Goal: Task Accomplishment & Management: Use online tool/utility

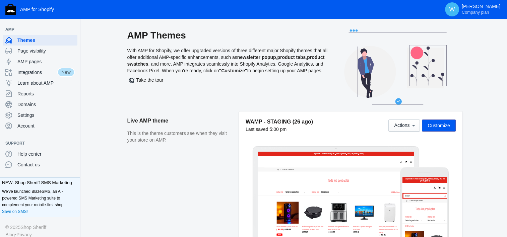
click at [239, 194] on div "WAMP - STAGING (26 ago) Last saved: 5:00 pm Actions Customize" at bounding box center [351, 183] width 224 height 142
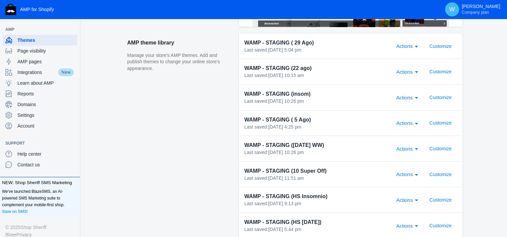
scroll to position [227, 0]
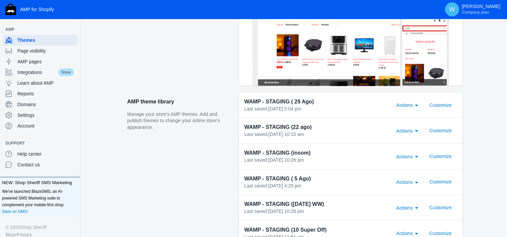
scroll to position [0, 0]
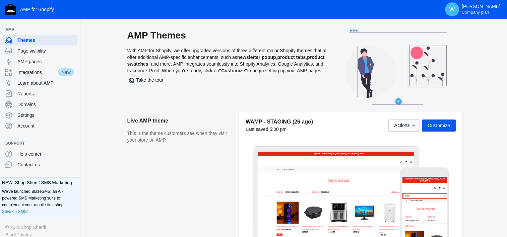
click at [229, 168] on aside "Live AMP theme This is the theme customers see when they visit your store on AM…" at bounding box center [183, 186] width 112 height 149
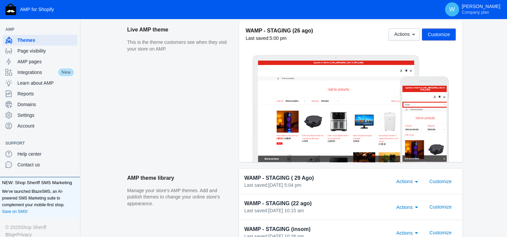
scroll to position [92, 0]
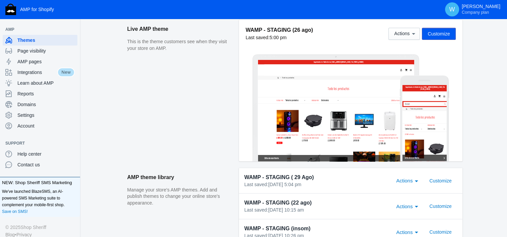
click at [439, 32] on span "Customize" at bounding box center [439, 33] width 22 height 5
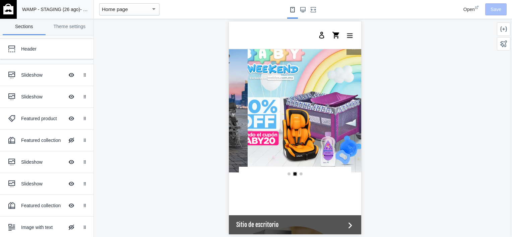
scroll to position [0, 255]
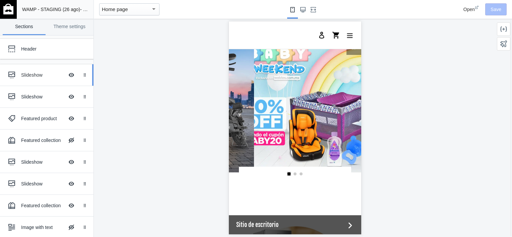
click at [29, 73] on div "Slideshow" at bounding box center [42, 75] width 43 height 7
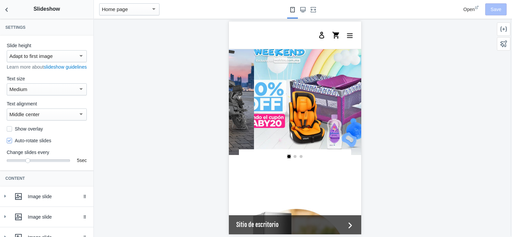
scroll to position [66, 0]
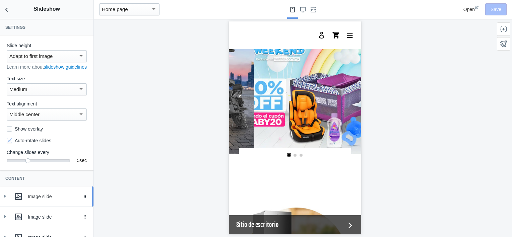
click at [21, 200] on use at bounding box center [18, 196] width 7 height 7
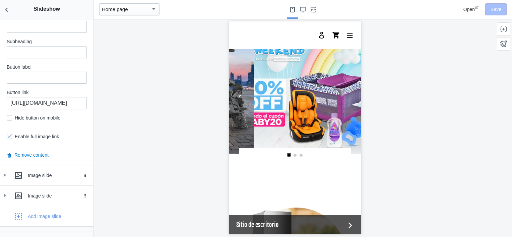
scroll to position [353, 0]
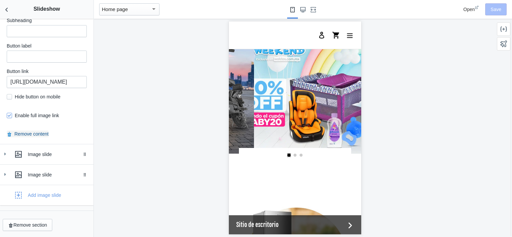
click at [28, 137] on button "Remove content" at bounding box center [28, 134] width 42 height 7
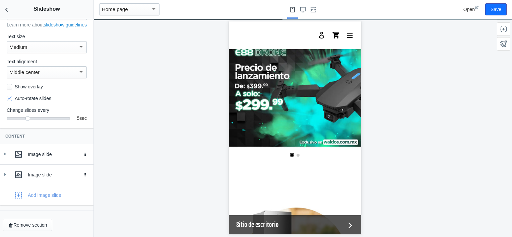
scroll to position [0, 0]
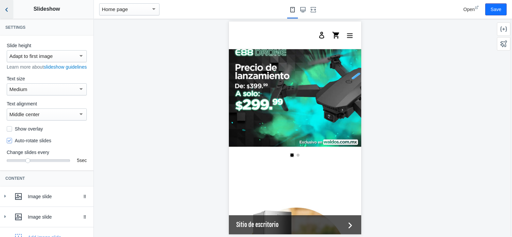
click at [7, 8] on icon "Back to sections" at bounding box center [6, 9] width 7 height 7
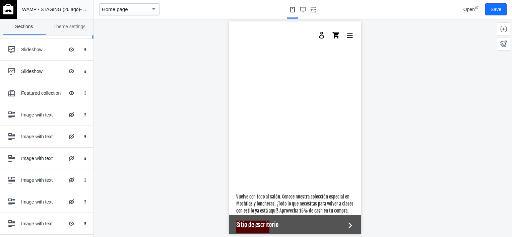
click at [34, 148] on link "Image with text Hide Image with text overlay Drag to reorder" at bounding box center [47, 158] width 94 height 21
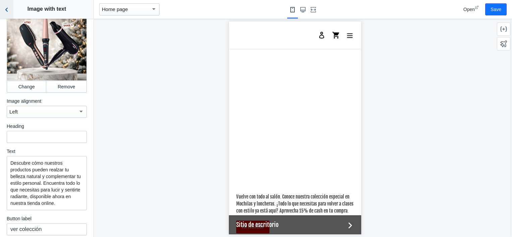
click at [9, 13] on button "Back to sections" at bounding box center [6, 9] width 13 height 19
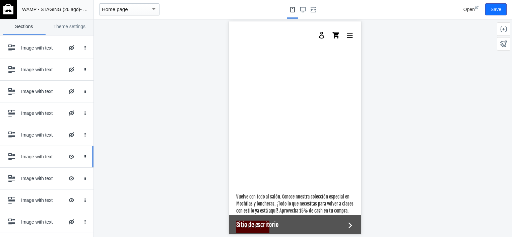
click at [38, 157] on div "Image with text" at bounding box center [42, 157] width 43 height 7
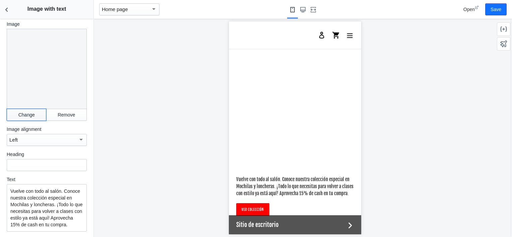
click at [20, 109] on button "Change" at bounding box center [27, 115] width 40 height 12
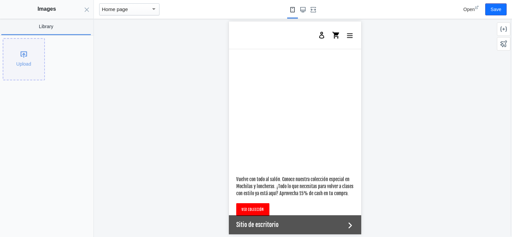
click at [13, 72] on div "Upload" at bounding box center [23, 59] width 41 height 41
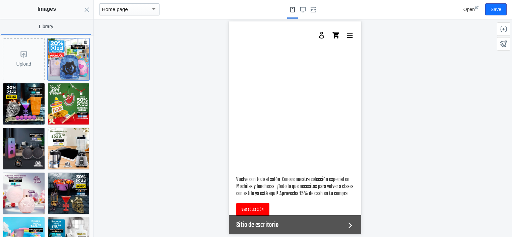
click at [68, 59] on img at bounding box center [69, 60] width 42 height 42
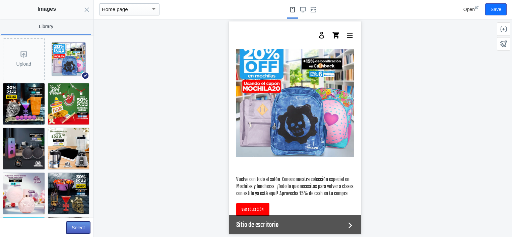
click at [79, 230] on button "Select" at bounding box center [78, 228] width 24 height 12
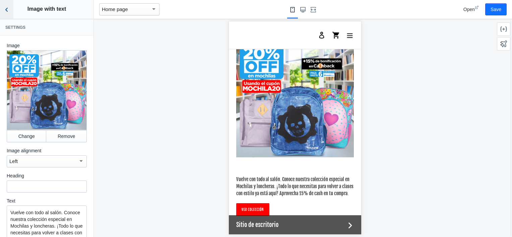
click at [5, 9] on icon "Back to sections" at bounding box center [6, 9] width 7 height 7
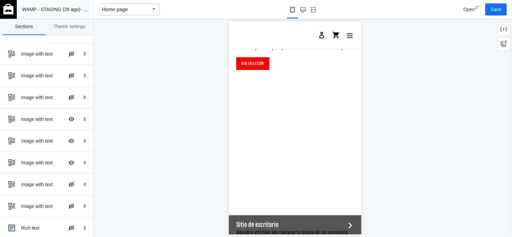
scroll to position [0, 4]
click at [416, 105] on div at bounding box center [295, 128] width 402 height 219
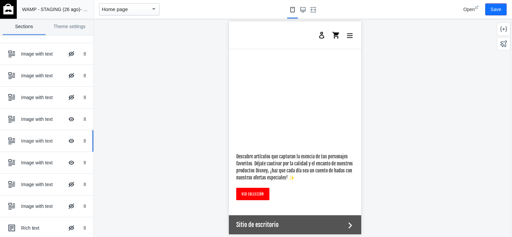
scroll to position [0, 34]
click at [35, 142] on div "Image with text" at bounding box center [42, 141] width 43 height 7
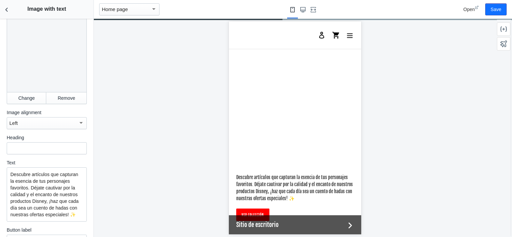
scroll to position [44, 0]
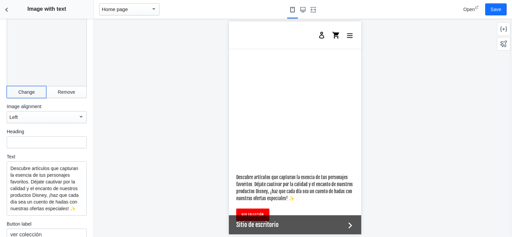
click at [29, 86] on button "Change" at bounding box center [27, 92] width 40 height 12
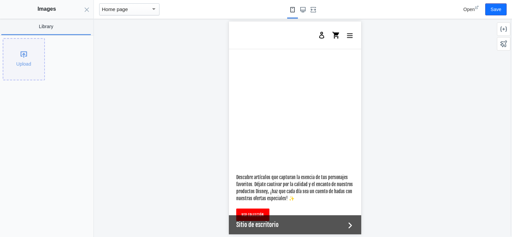
click at [22, 70] on div "Upload" at bounding box center [23, 59] width 41 height 41
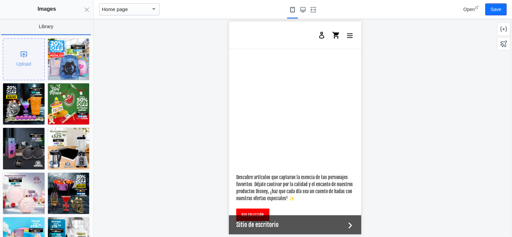
scroll to position [0, 0]
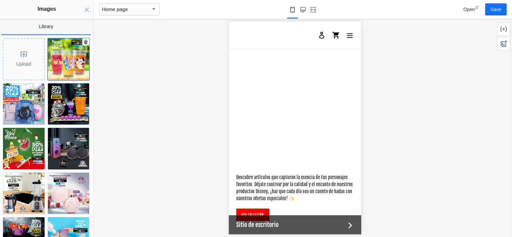
click at [64, 62] on img at bounding box center [69, 60] width 42 height 42
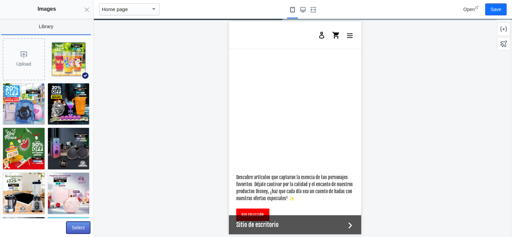
click at [79, 227] on button "Select" at bounding box center [78, 228] width 24 height 12
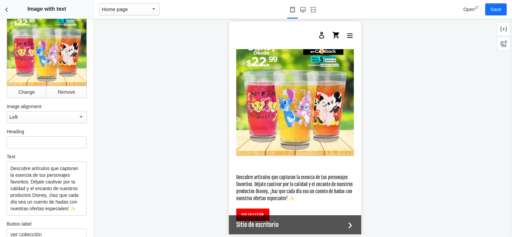
scroll to position [0, 127]
click at [7, 5] on button "Back to sections" at bounding box center [6, 9] width 13 height 19
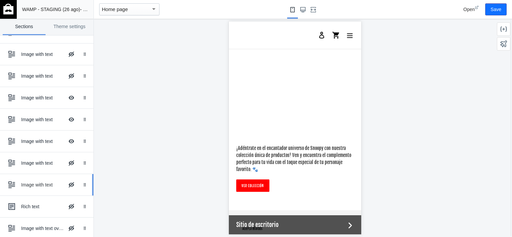
scroll to position [237, 0]
click at [68, 141] on button "Hide Image with text overlay" at bounding box center [71, 142] width 15 height 15
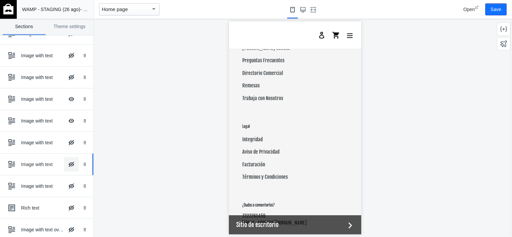
click at [66, 163] on button "Hide Image with text overlay" at bounding box center [71, 164] width 15 height 15
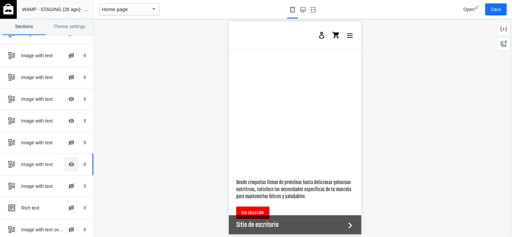
scroll to position [0, 127]
click at [66, 163] on button "Hide Image with text overlay" at bounding box center [71, 164] width 15 height 15
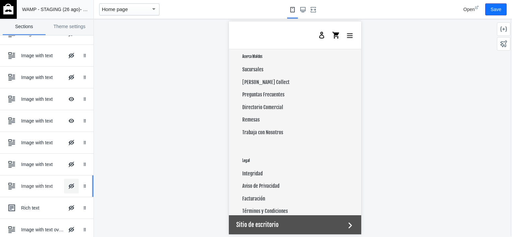
click at [64, 188] on button "Hide Image with text overlay" at bounding box center [71, 186] width 15 height 15
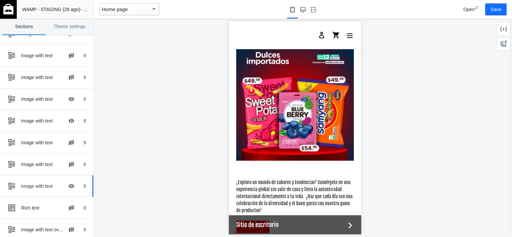
click at [34, 189] on div "Image with text Hide Image with text overlay" at bounding box center [42, 186] width 74 height 15
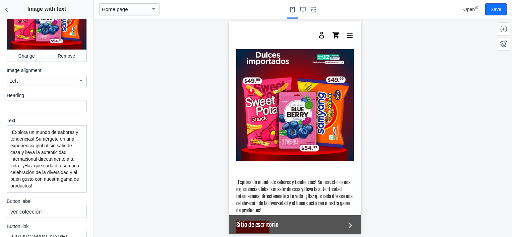
scroll to position [0, 0]
click at [26, 53] on button "Change" at bounding box center [27, 56] width 40 height 12
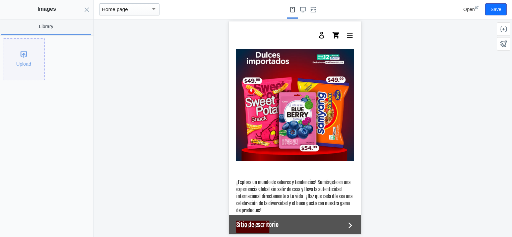
click at [32, 47] on div "Upload" at bounding box center [23, 59] width 41 height 41
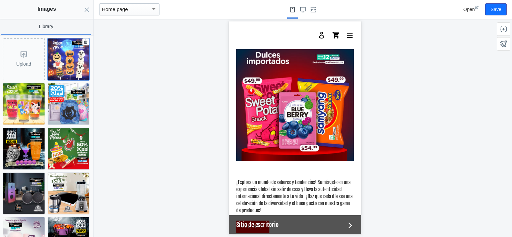
click at [68, 58] on img at bounding box center [69, 60] width 42 height 42
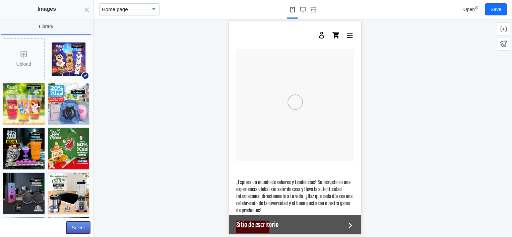
click at [77, 228] on button "Select" at bounding box center [78, 228] width 24 height 12
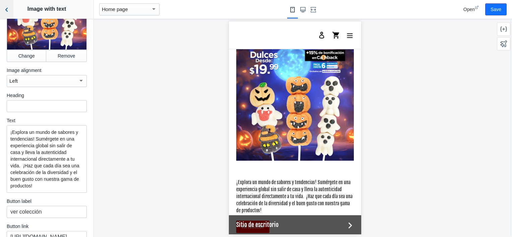
click at [8, 4] on button "Back to sections" at bounding box center [6, 9] width 13 height 19
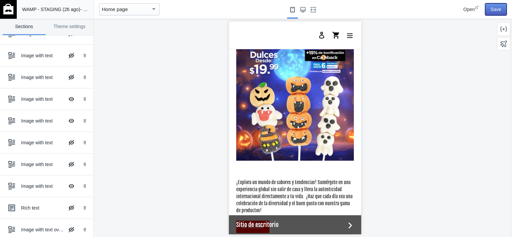
click at [497, 8] on button "Save" at bounding box center [495, 9] width 21 height 12
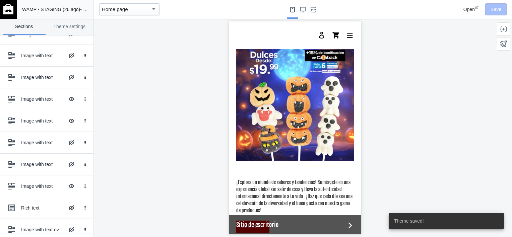
click at [9, 8] on img at bounding box center [8, 9] width 10 height 11
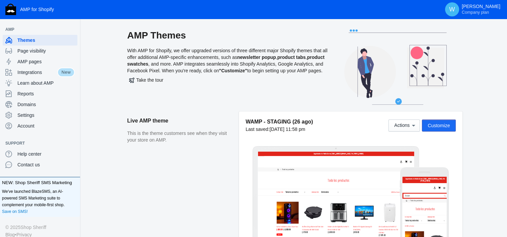
click at [441, 123] on span "Customize" at bounding box center [439, 125] width 22 height 5
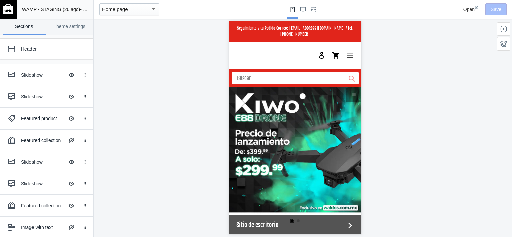
click at [4, 8] on img at bounding box center [8, 9] width 10 height 11
